Goal: Task Accomplishment & Management: Complete application form

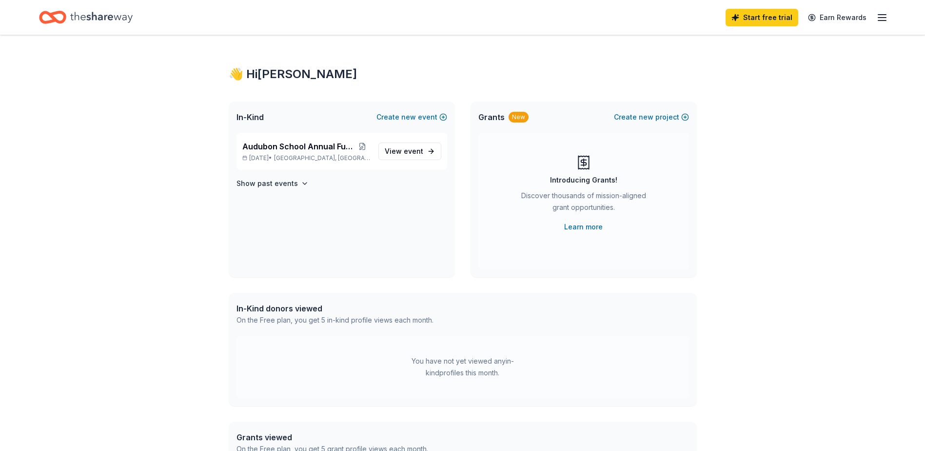
click at [885, 20] on line "button" at bounding box center [882, 20] width 8 height 0
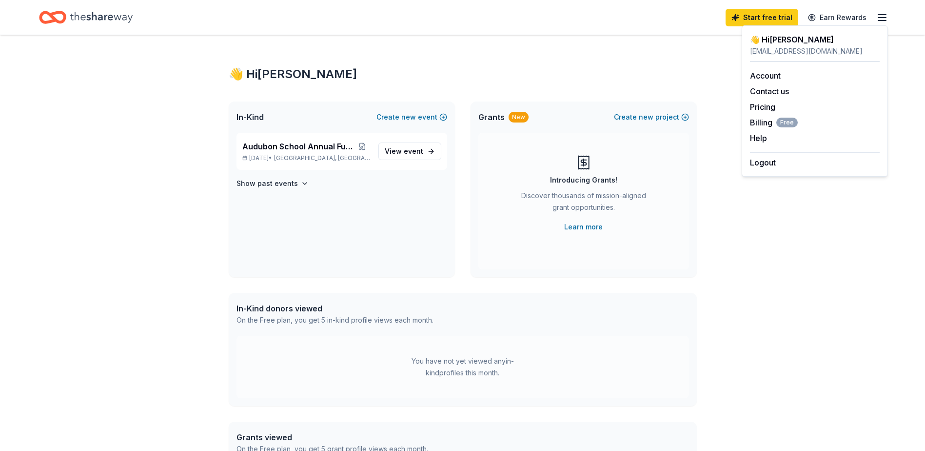
click at [104, 15] on icon "Home" at bounding box center [101, 17] width 62 height 11
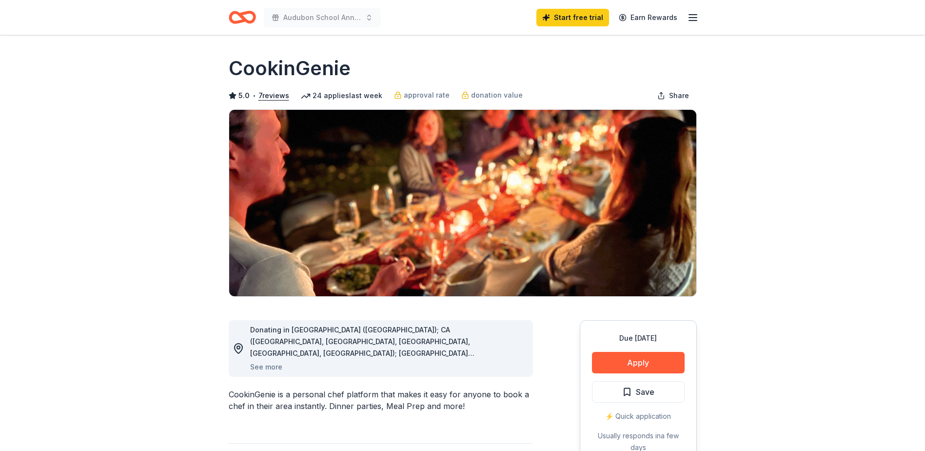
click at [695, 16] on icon "button" at bounding box center [693, 18] width 12 height 12
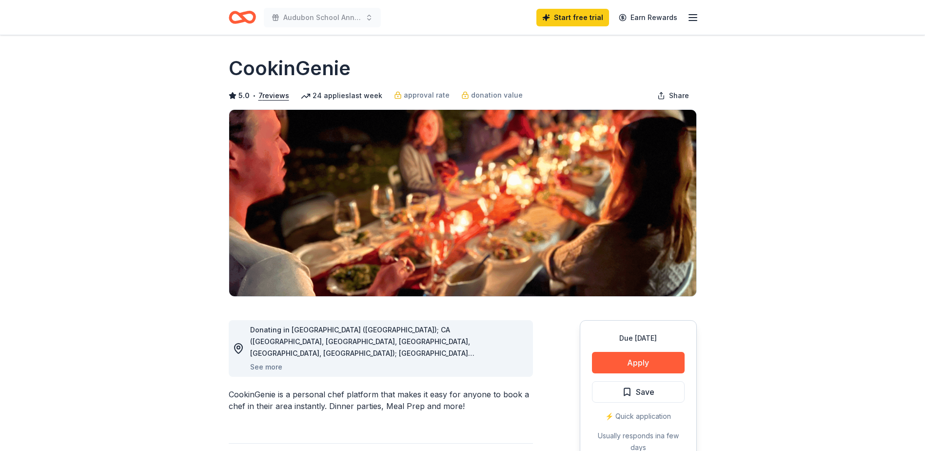
click at [240, 19] on icon "Home" at bounding box center [242, 17] width 27 height 23
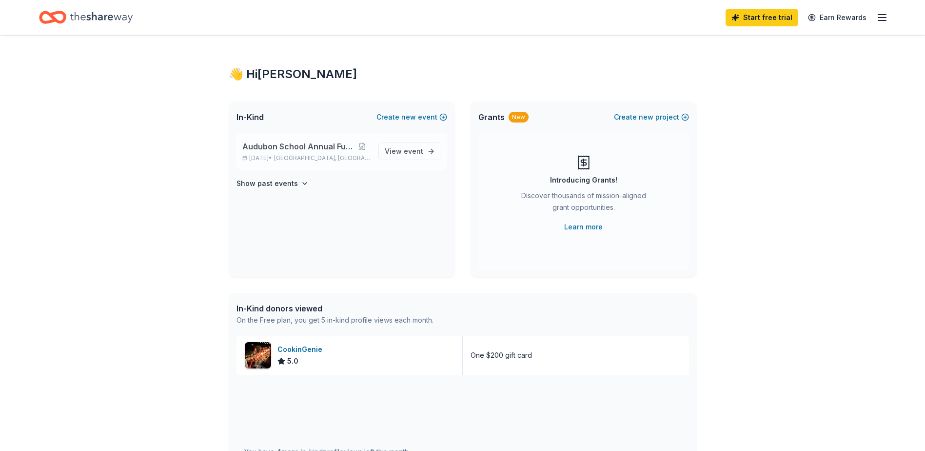
click at [304, 149] on span "Audubon School Annual Fundraiser" at bounding box center [298, 146] width 112 height 12
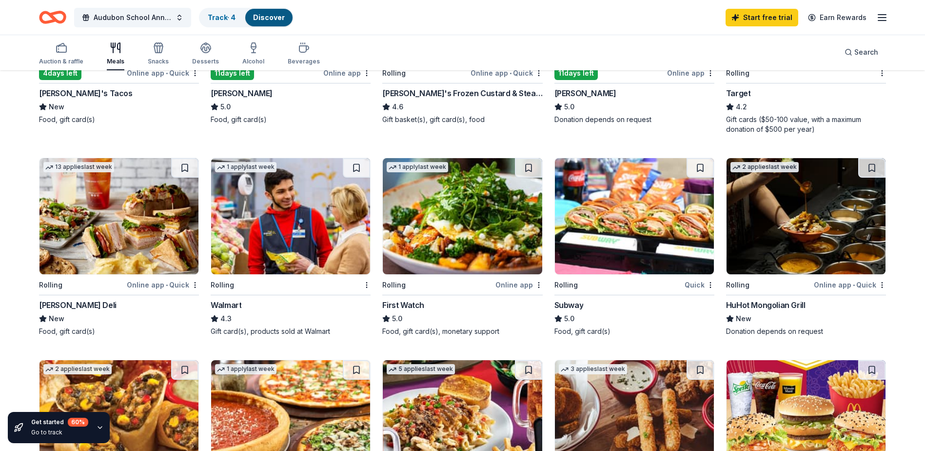
scroll to position [230, 0]
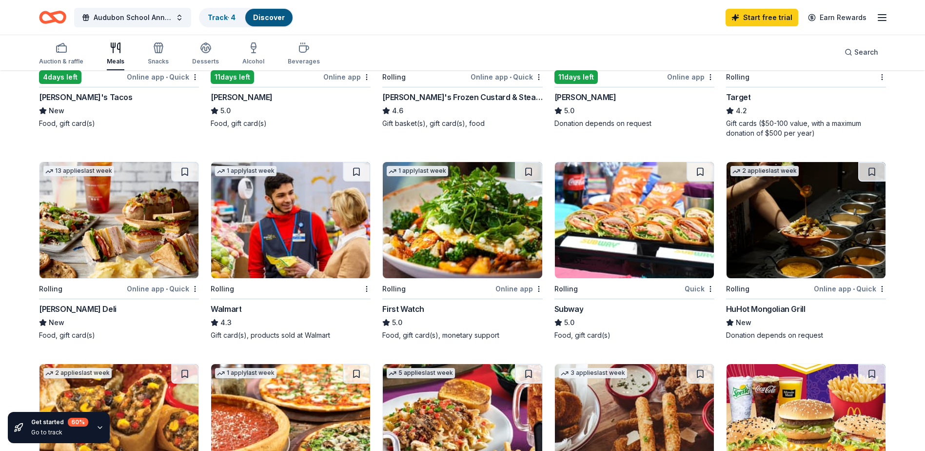
click at [791, 225] on img at bounding box center [806, 220] width 159 height 116
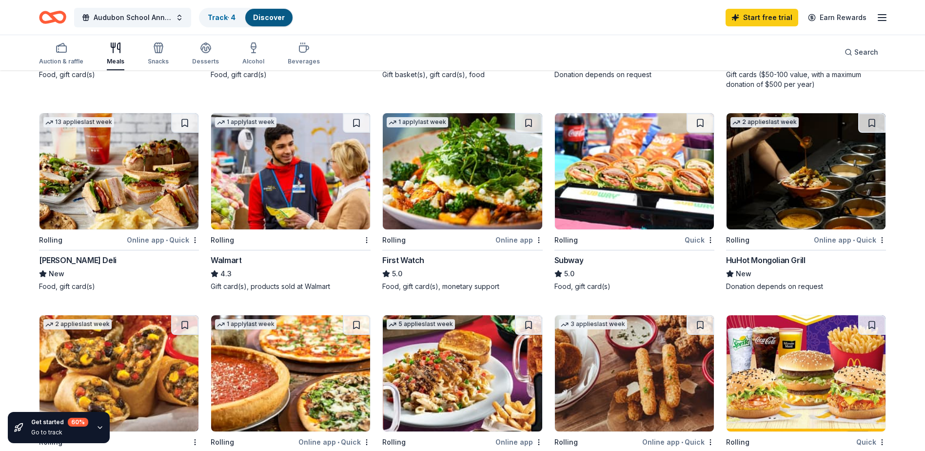
click at [281, 199] on img at bounding box center [290, 171] width 159 height 116
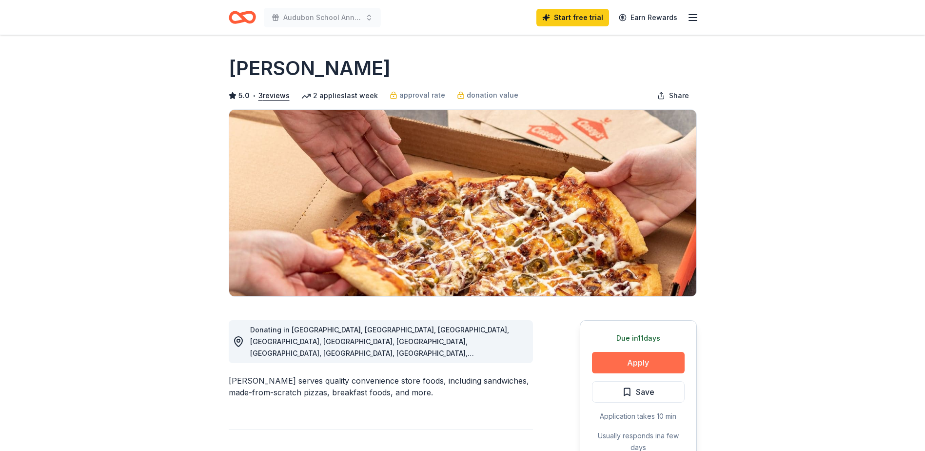
click at [650, 361] on button "Apply" at bounding box center [638, 362] width 93 height 21
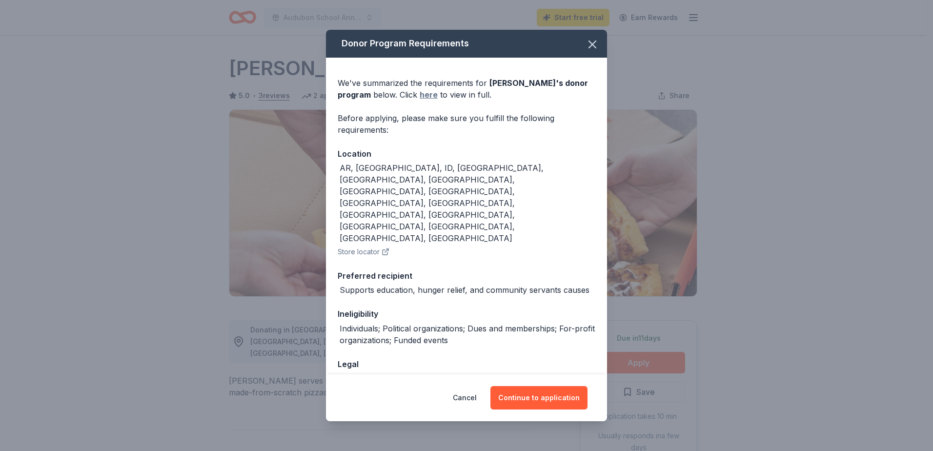
click at [419, 98] on link "here" at bounding box center [428, 95] width 18 height 12
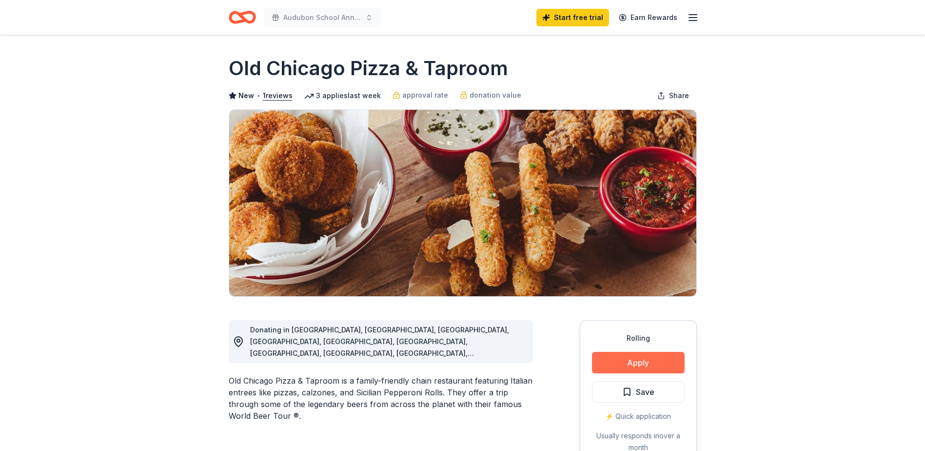
click at [650, 360] on button "Apply" at bounding box center [638, 362] width 93 height 21
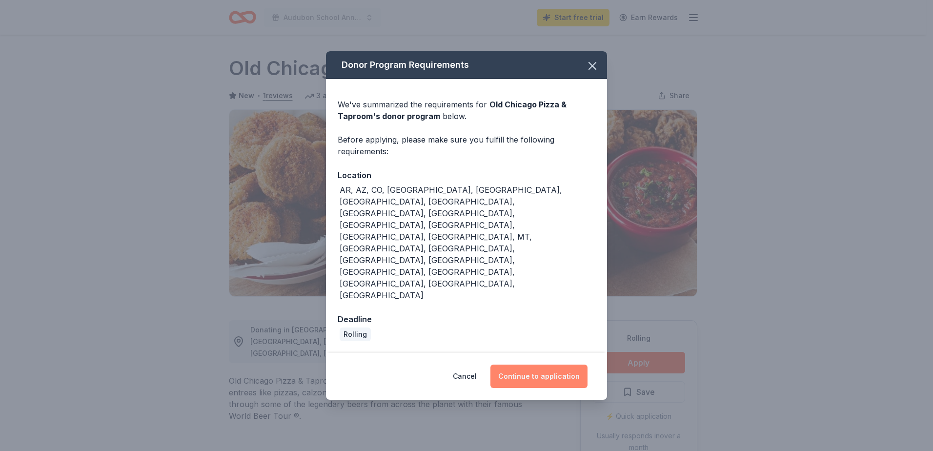
click at [555, 364] on button "Continue to application" at bounding box center [538, 375] width 97 height 23
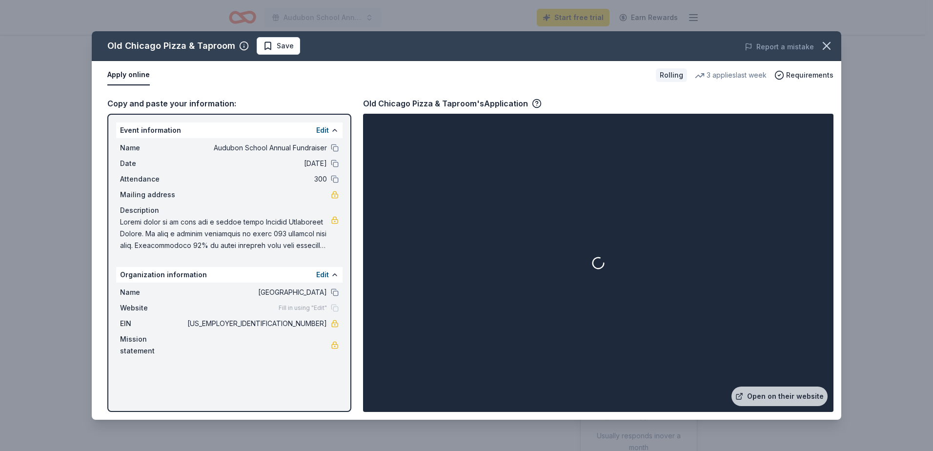
click at [192, 133] on div "Event information Edit" at bounding box center [229, 130] width 226 height 16
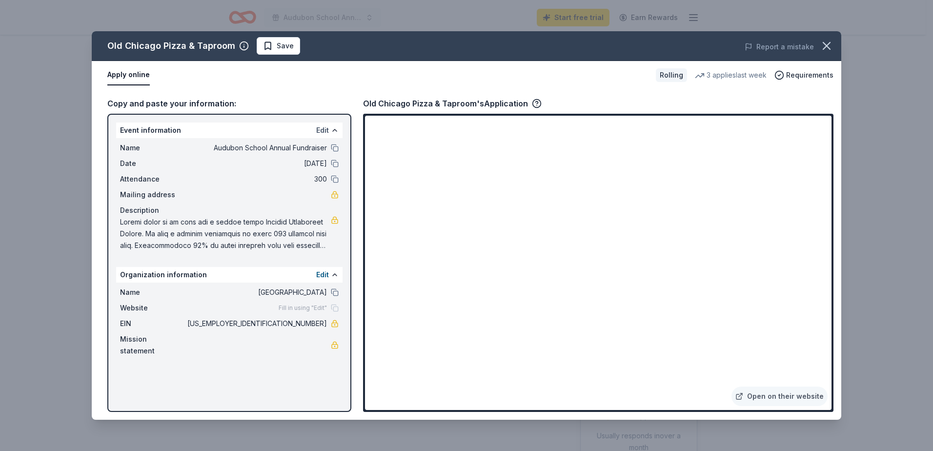
click at [327, 126] on button "Edit" at bounding box center [322, 130] width 13 height 12
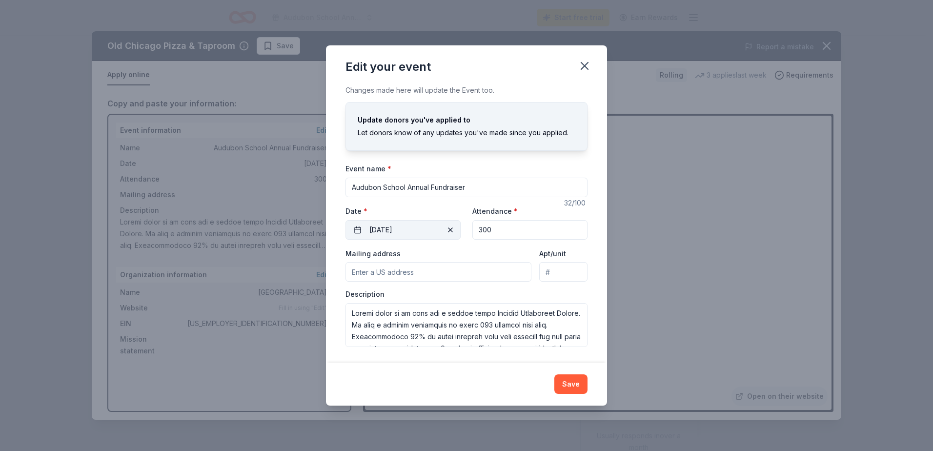
click at [415, 231] on button "10/03/2025" at bounding box center [402, 230] width 115 height 20
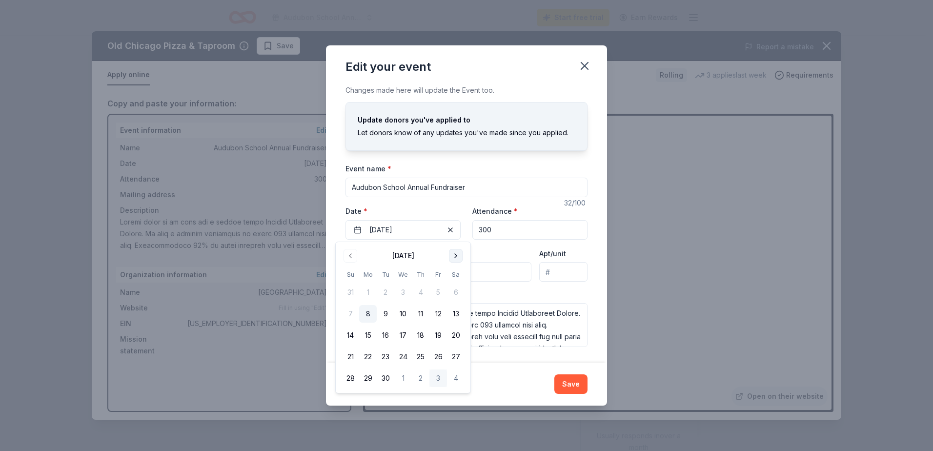
click at [454, 256] on button "Go to next month" at bounding box center [456, 256] width 14 height 14
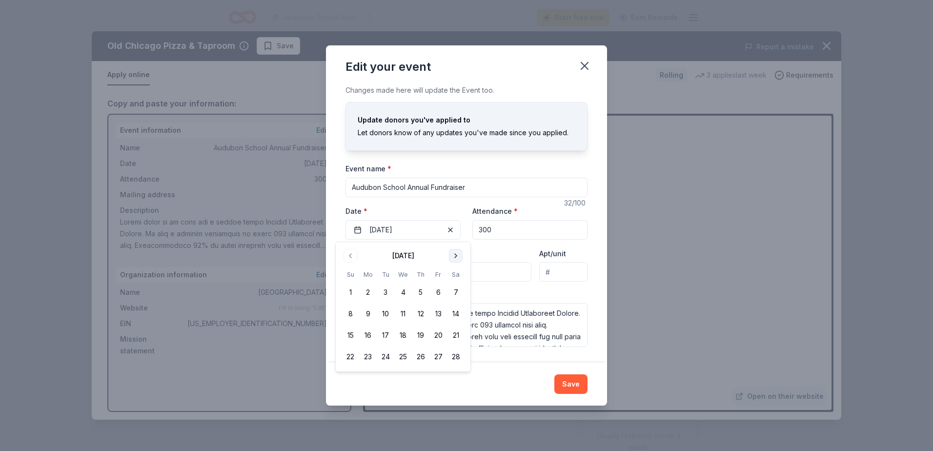
click at [454, 256] on button "Go to next month" at bounding box center [456, 256] width 14 height 14
click at [437, 333] on button "20" at bounding box center [438, 335] width 18 height 18
click at [519, 228] on input "300" at bounding box center [529, 230] width 115 height 20
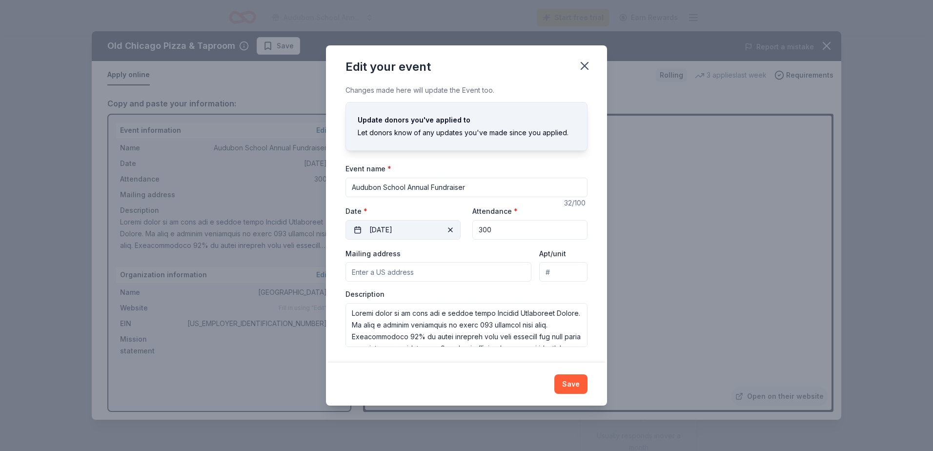
drag, startPoint x: 507, startPoint y: 230, endPoint x: 448, endPoint y: 230, distance: 58.5
click at [448, 230] on div "Event website Attendance * 300 Date * 03/20/2026" at bounding box center [466, 222] width 242 height 35
type input "500"
click at [418, 268] on input "Mailing address" at bounding box center [438, 272] width 186 height 20
type input "605 Lincoln Avenue, Dubuque, IA, 52001"
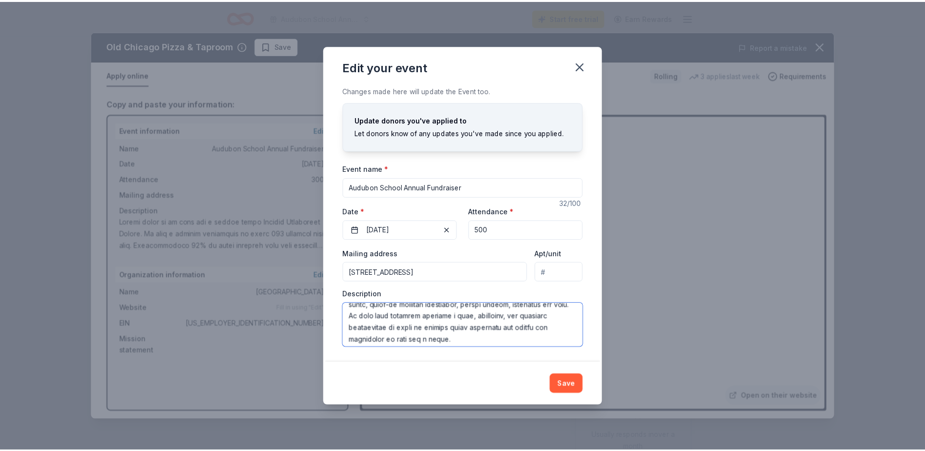
scroll to position [211, 0]
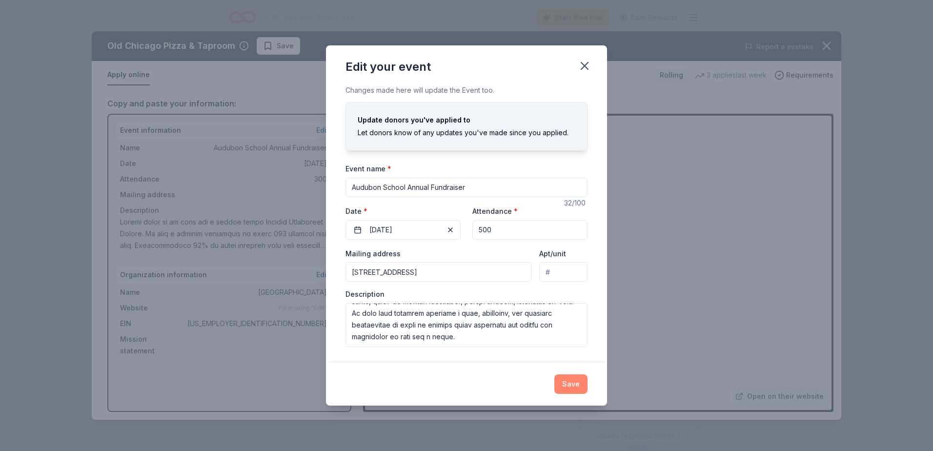
click at [571, 382] on button "Save" at bounding box center [570, 384] width 33 height 20
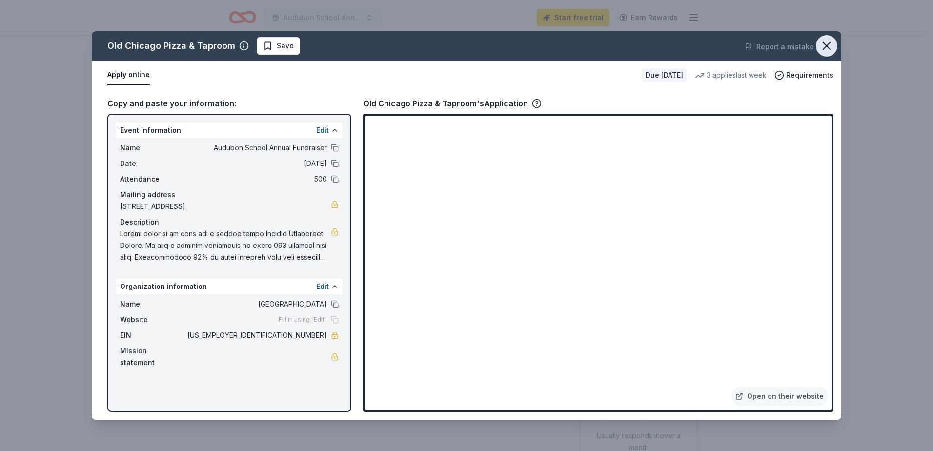
click at [826, 44] on icon "button" at bounding box center [826, 46] width 14 height 14
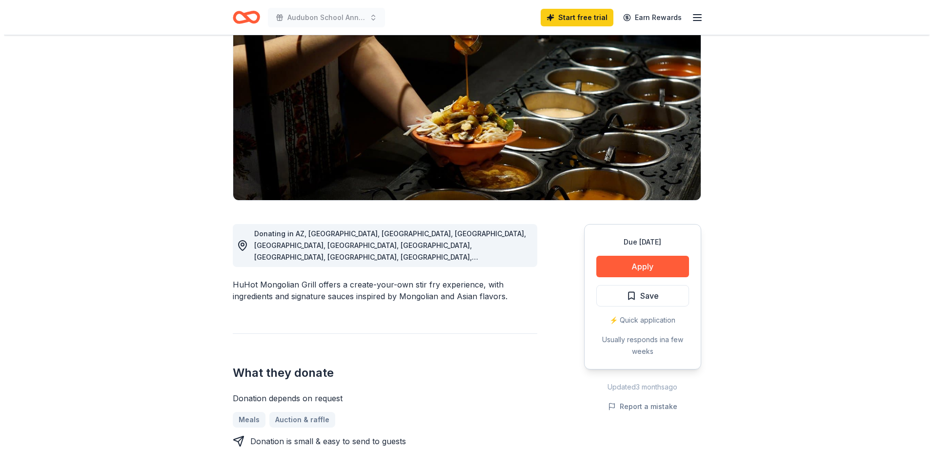
scroll to position [98, 0]
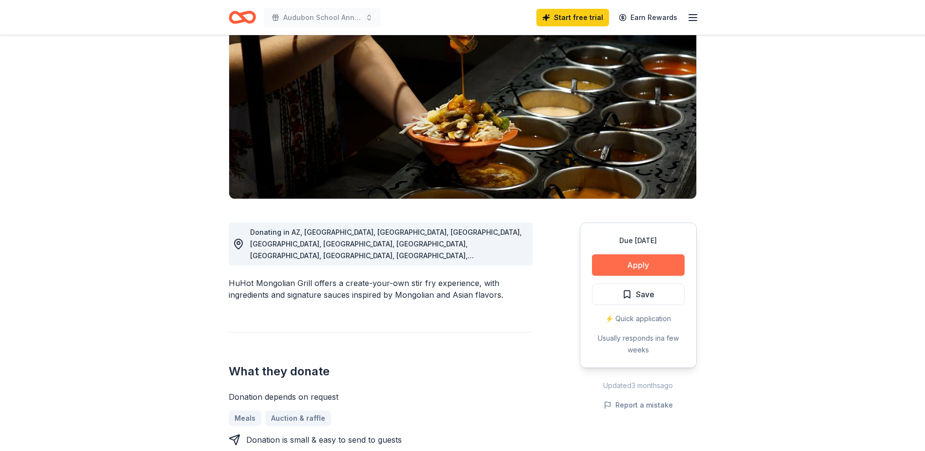
click at [631, 264] on button "Apply" at bounding box center [638, 264] width 93 height 21
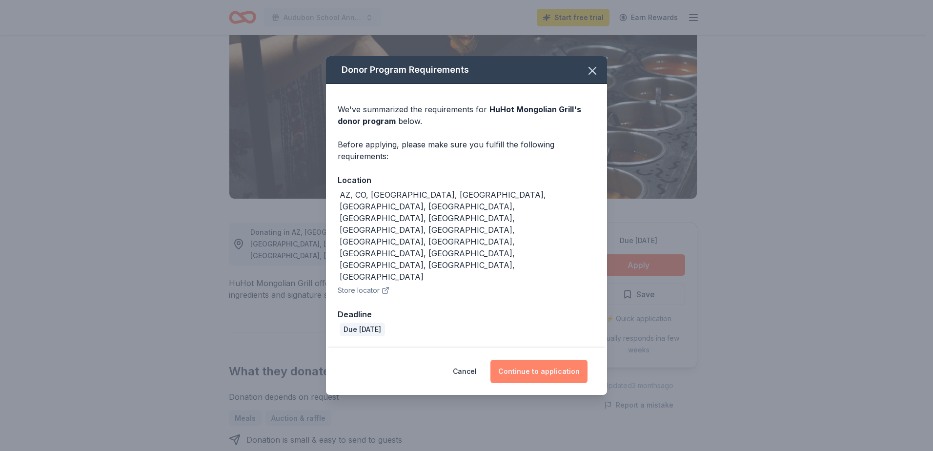
click at [554, 359] on button "Continue to application" at bounding box center [538, 370] width 97 height 23
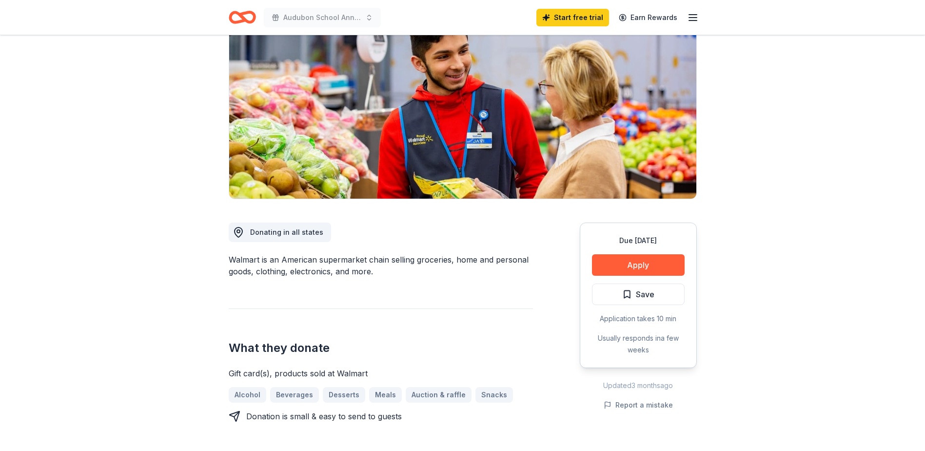
scroll to position [146, 0]
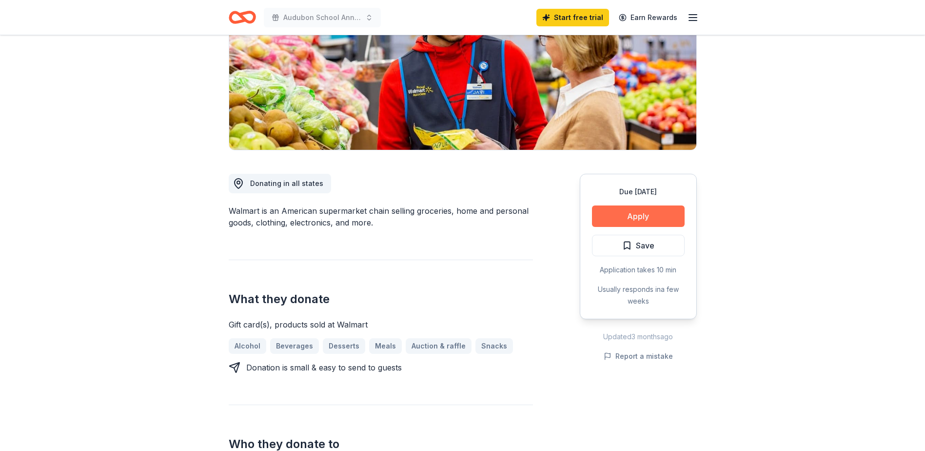
click at [635, 216] on button "Apply" at bounding box center [638, 215] width 93 height 21
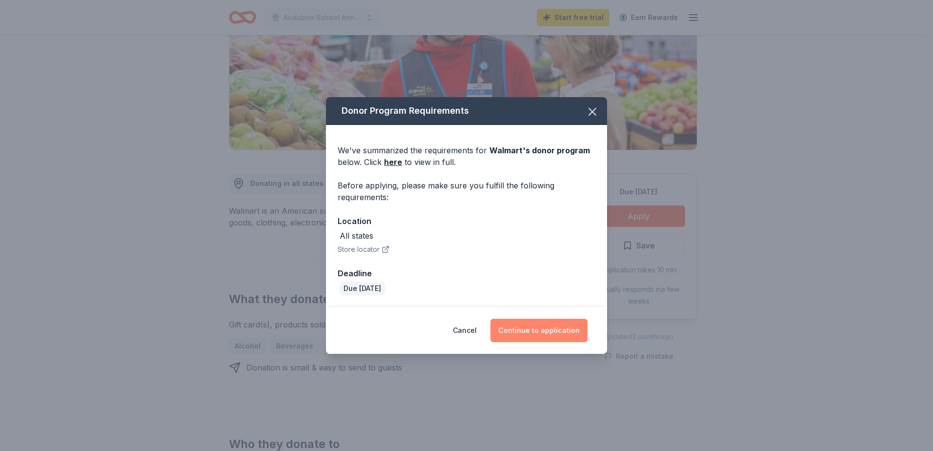
click at [546, 327] on button "Continue to application" at bounding box center [538, 329] width 97 height 23
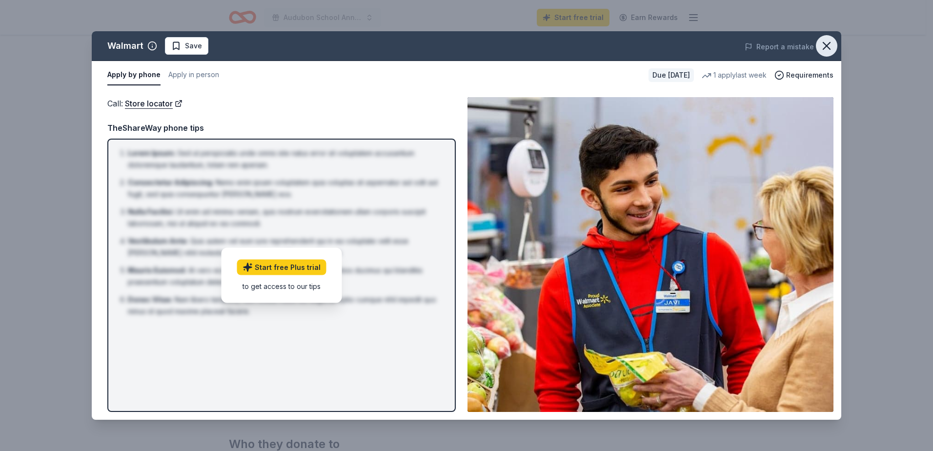
click at [823, 46] on icon "button" at bounding box center [826, 46] width 14 height 14
